Goal: Information Seeking & Learning: Learn about a topic

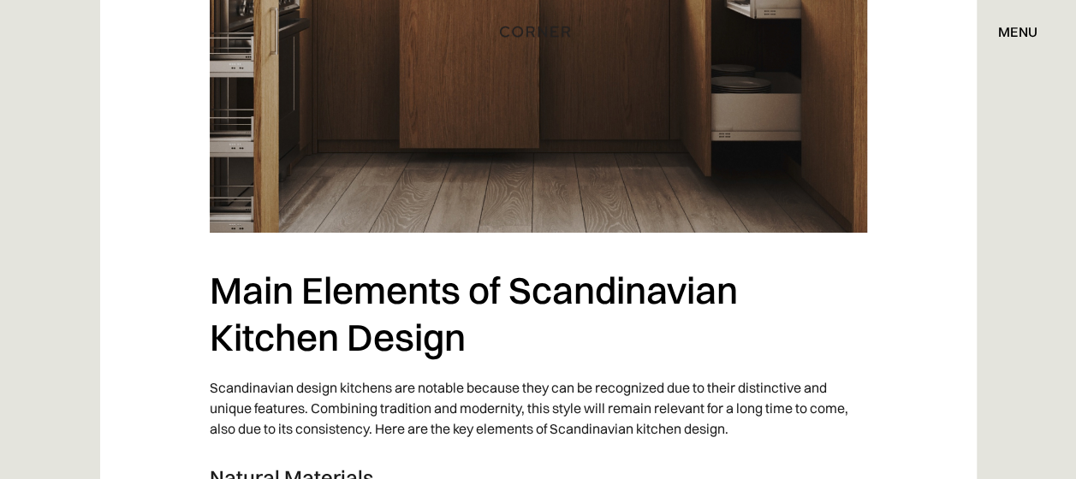
scroll to position [3225, 0]
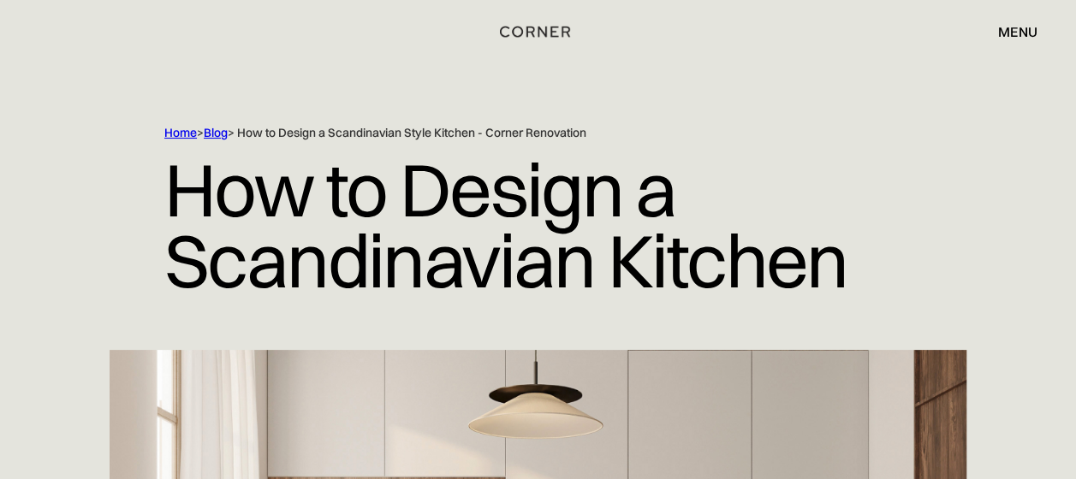
scroll to position [0, 0]
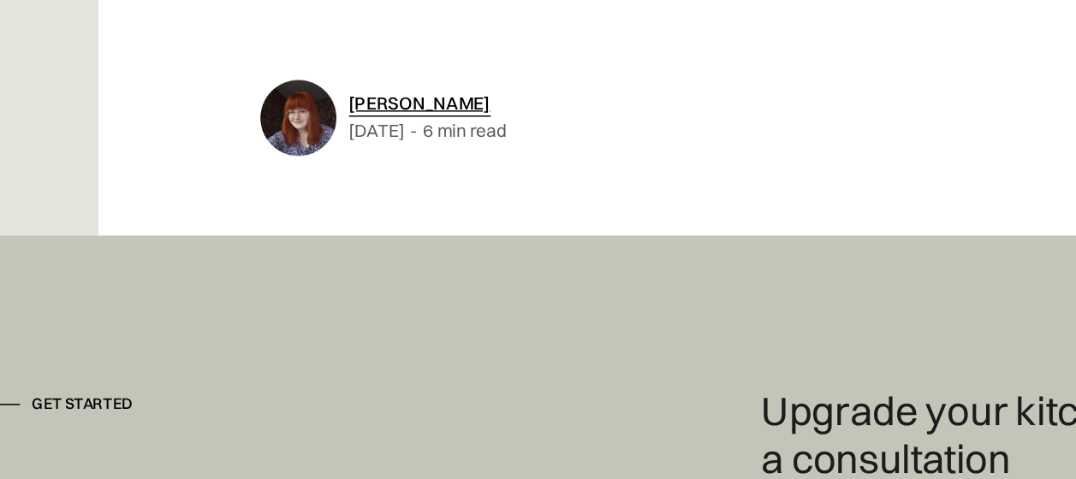
scroll to position [10365, 0]
